Goal: Find specific page/section: Find specific page/section

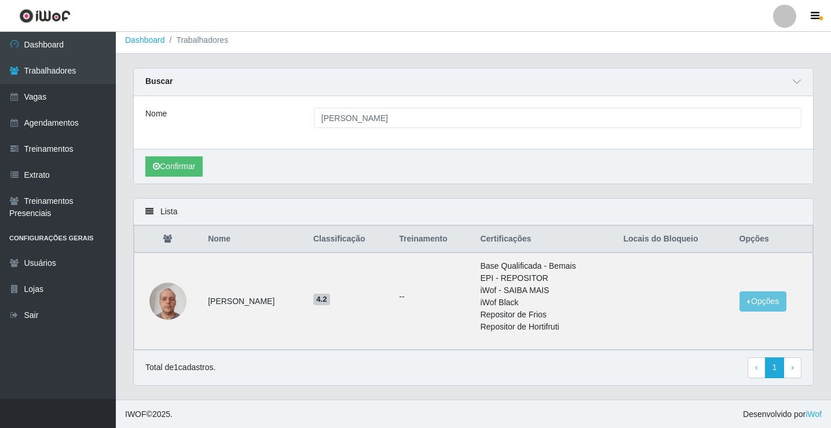
scroll to position [6, 0]
click at [173, 303] on img at bounding box center [167, 300] width 37 height 49
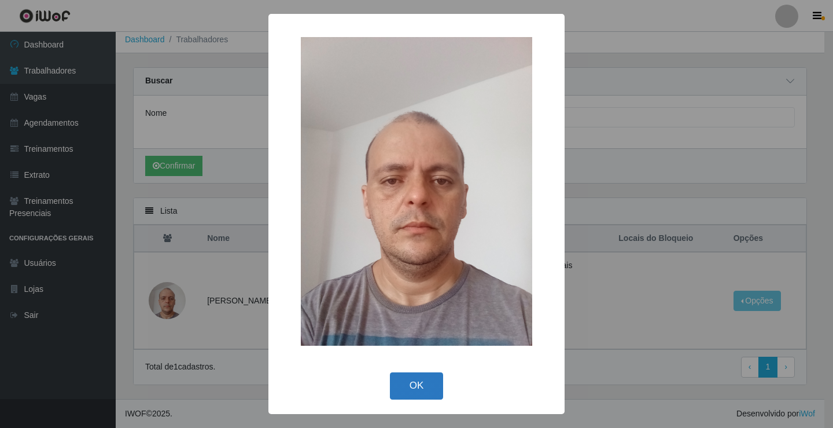
click at [407, 392] on button "OK" at bounding box center [417, 385] width 54 height 27
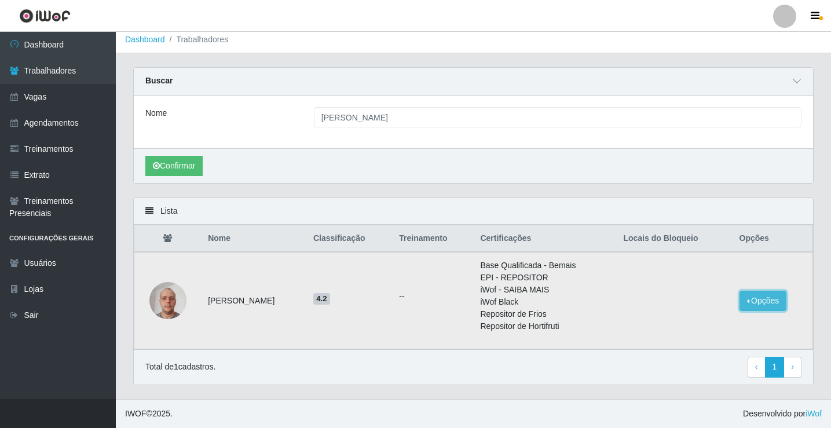
click at [763, 296] on button "Opções" at bounding box center [762, 301] width 47 height 20
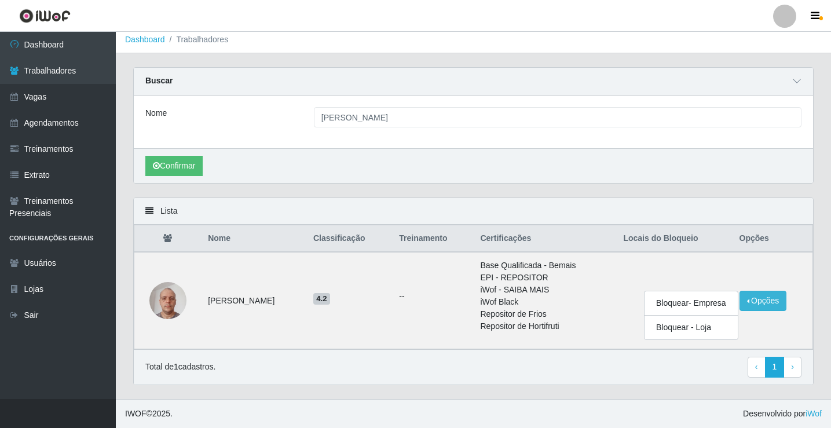
click at [663, 244] on th "Locais do Bloqueio" at bounding box center [674, 238] width 116 height 27
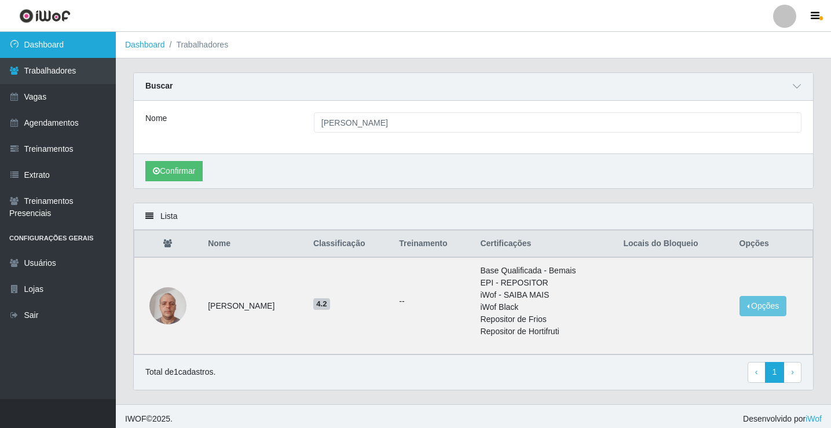
click at [68, 49] on link "Dashboard" at bounding box center [58, 45] width 116 height 26
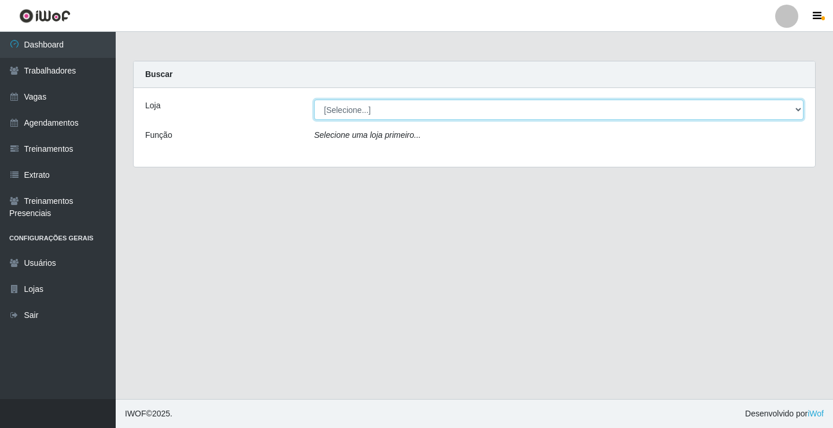
click at [495, 105] on select "[Selecione...] Leite Clan - [GEOGRAPHIC_DATA]" at bounding box center [559, 110] width 490 height 20
select select "452"
click at [314, 100] on select "[Selecione...] Leite Clan - [GEOGRAPHIC_DATA]" at bounding box center [559, 110] width 490 height 20
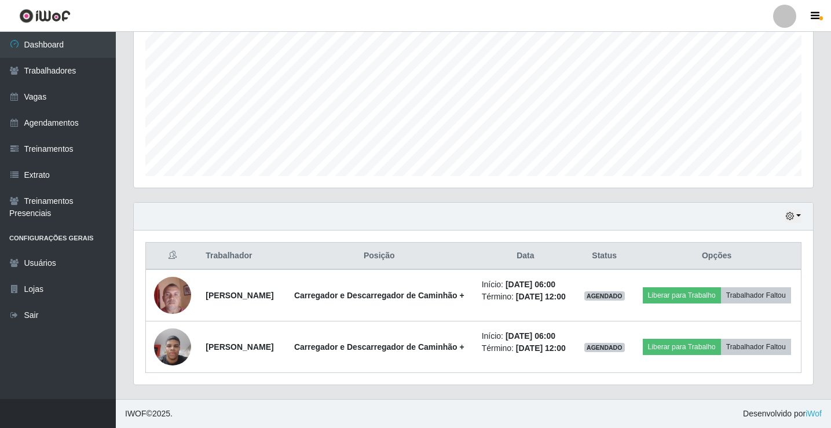
scroll to position [280, 0]
